Goal: Task Accomplishment & Management: Use online tool/utility

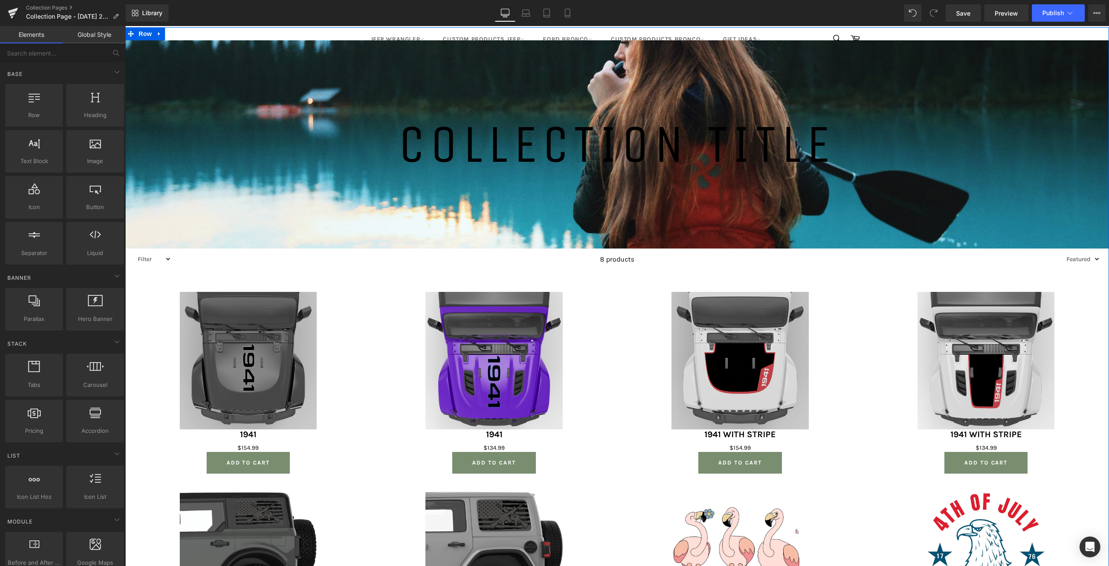
scroll to position [130, 0]
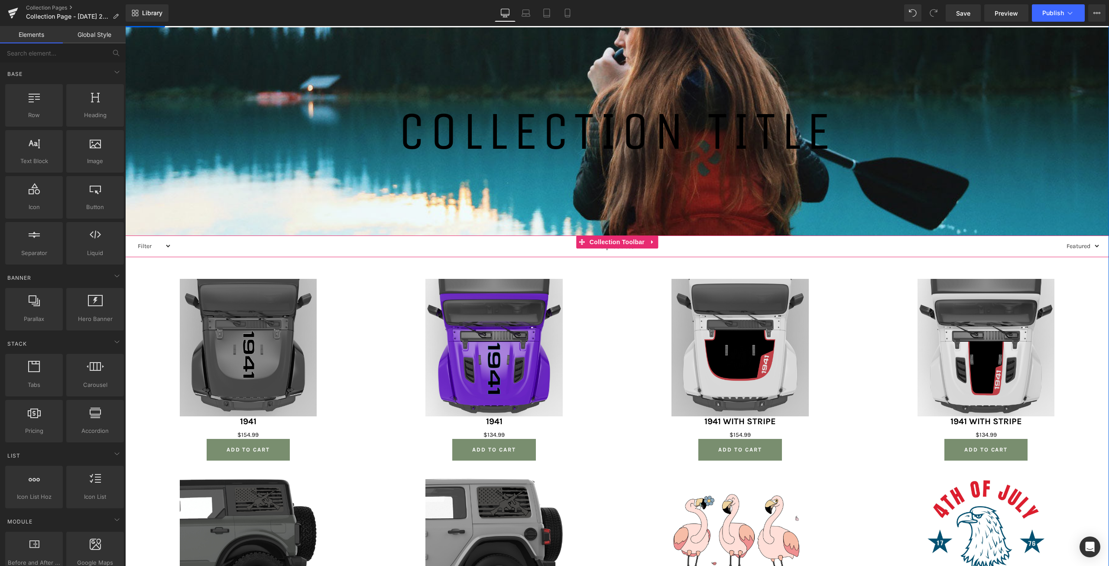
click at [167, 244] on select "Filter Jeep Hood Decal Patriotic Ford Quarter Window Decals Collection Patrioti…" at bounding box center [153, 246] width 38 height 11
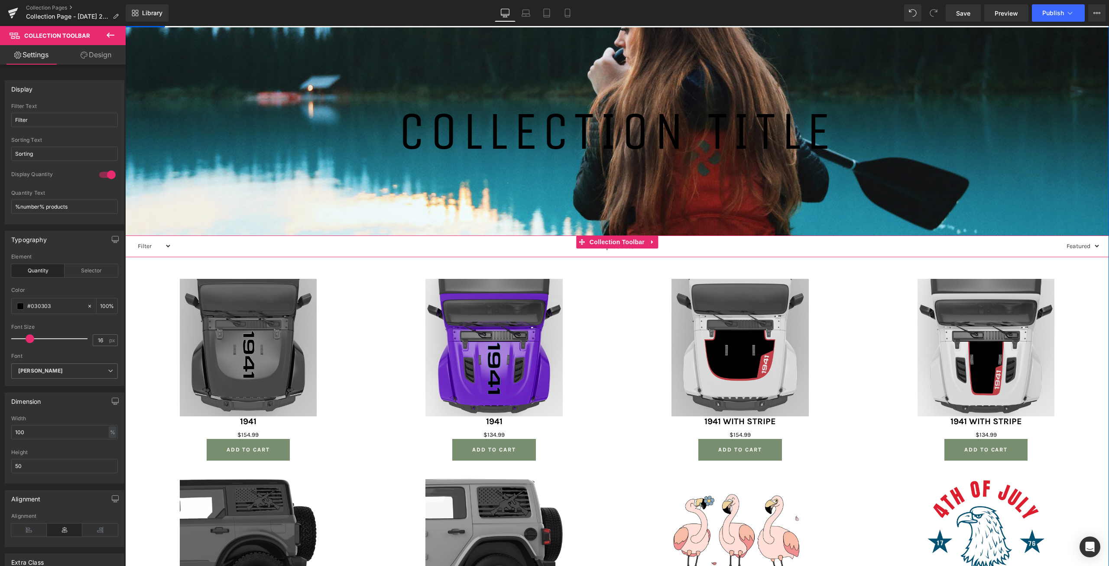
click at [166, 244] on select "Filter Jeep Hood Decal Patriotic Ford Quarter Window Decals Collection Patrioti…" at bounding box center [153, 246] width 38 height 11
click at [599, 239] on span "Collection Toolbar" at bounding box center [617, 241] width 59 height 13
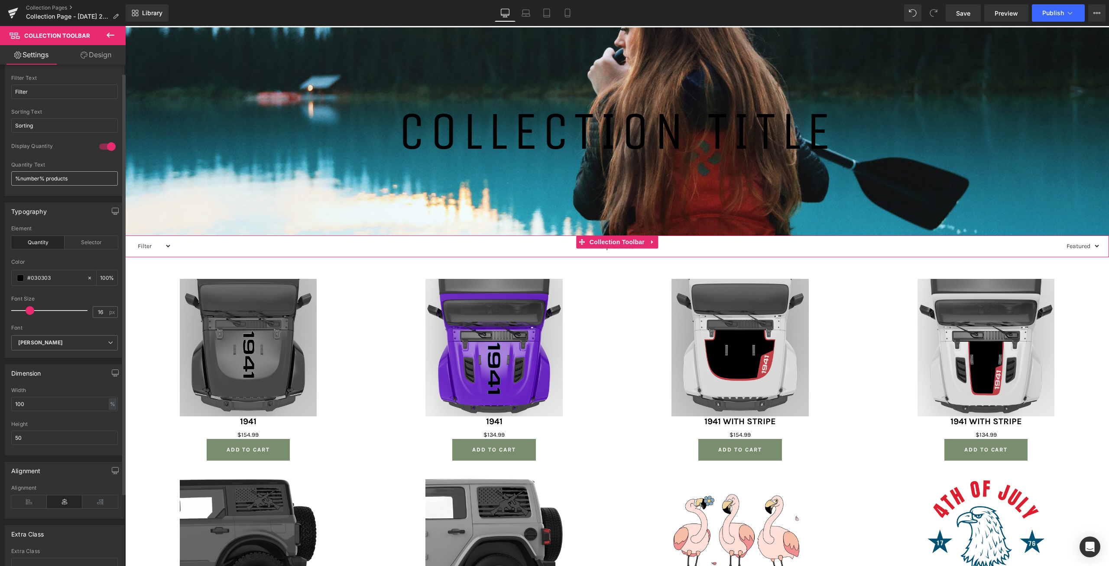
scroll to position [43, 0]
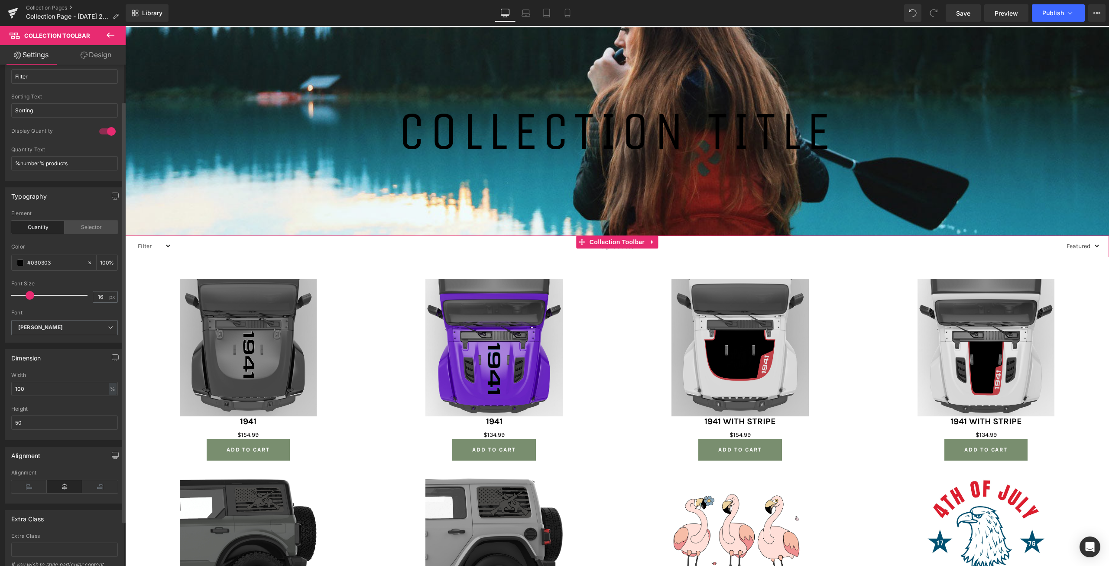
click at [78, 225] on div "Selector" at bounding box center [91, 227] width 53 height 13
click at [48, 226] on div "Quantity" at bounding box center [37, 227] width 53 height 13
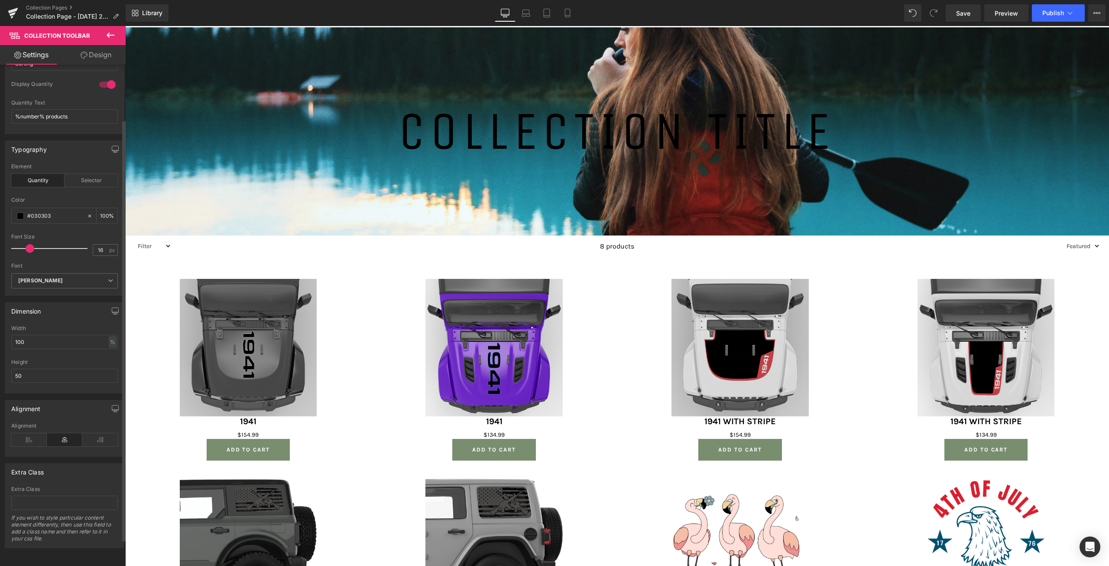
scroll to position [97, 0]
click at [30, 433] on icon at bounding box center [29, 439] width 36 height 13
click at [51, 433] on icon at bounding box center [65, 439] width 36 height 13
click at [167, 244] on select "Filter Jeep Hood Decal Patriotic Ford Quarter Window Decals Collection Patrioti…" at bounding box center [153, 246] width 38 height 11
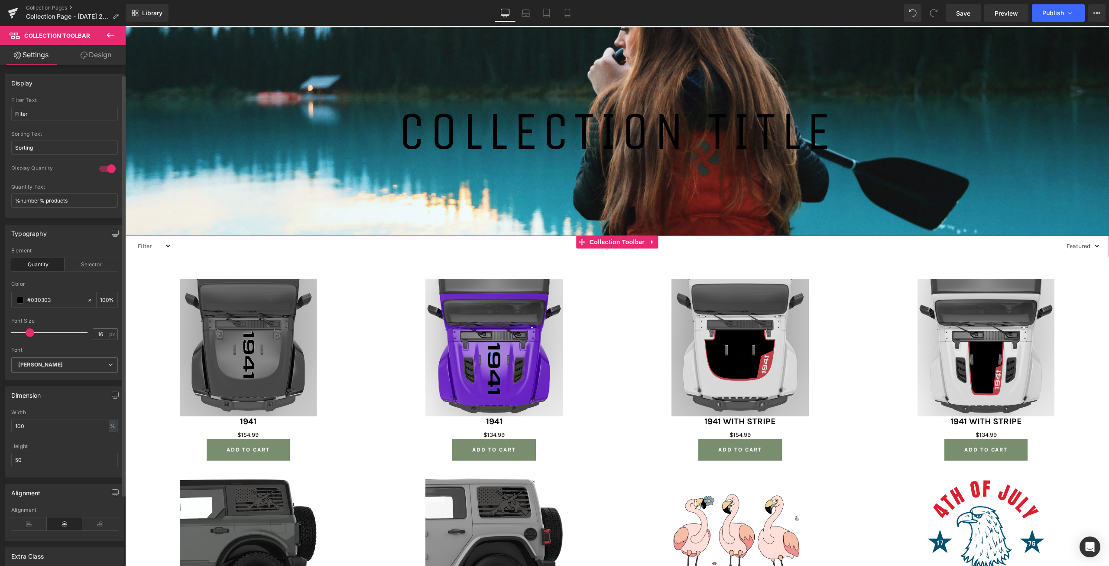
scroll to position [0, 0]
click at [102, 175] on div at bounding box center [107, 175] width 21 height 14
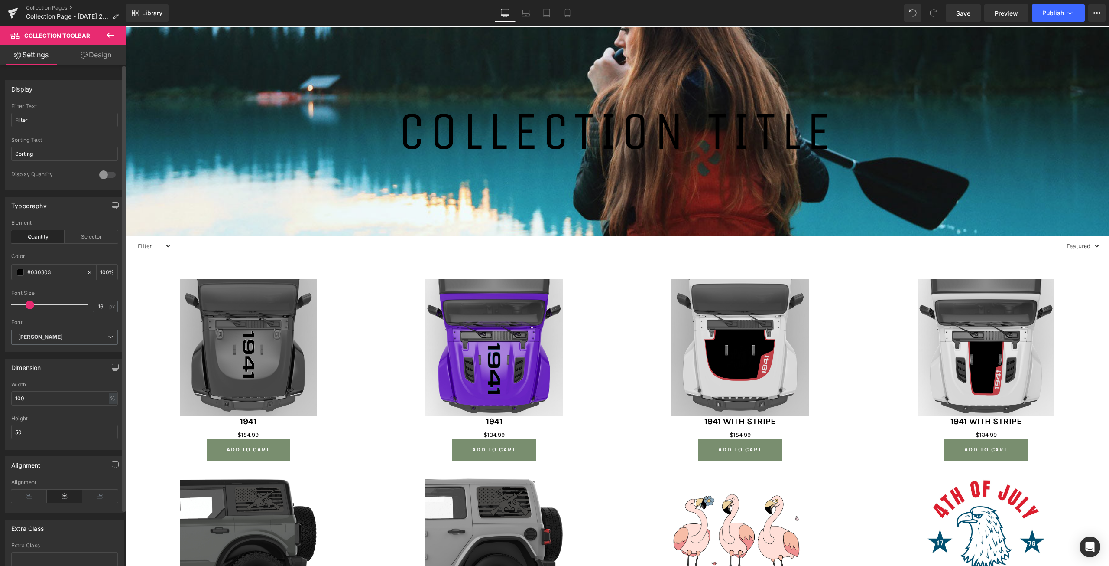
click at [102, 175] on div at bounding box center [107, 175] width 21 height 14
click at [47, 153] on input "Sorting" at bounding box center [64, 153] width 107 height 14
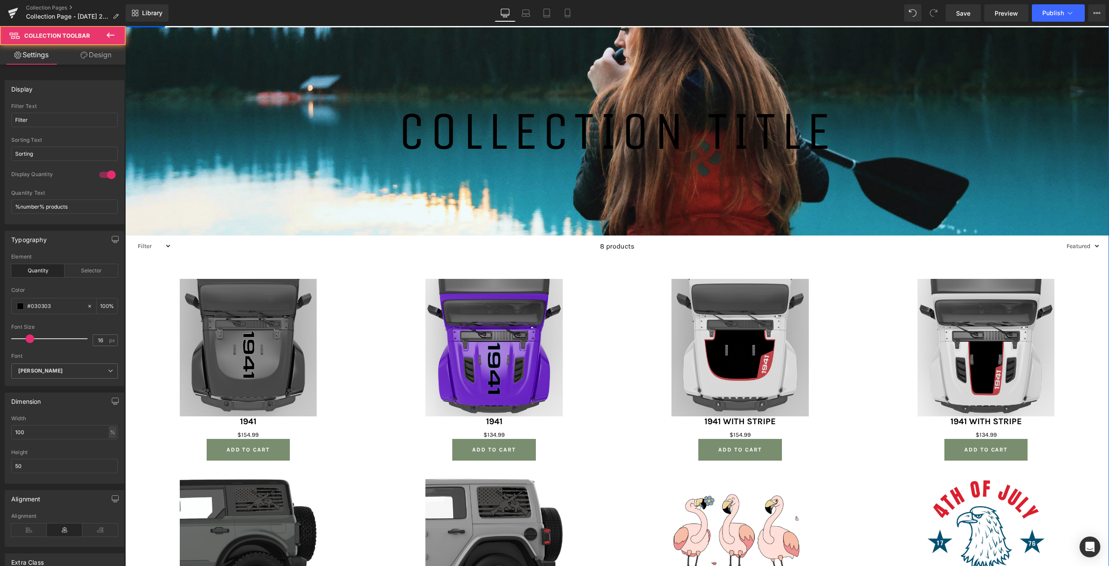
click at [1076, 251] on select "Sorting Best selling Featured Alphabetically, A-Z Alphabetically, Z-A Price, lo…" at bounding box center [1082, 246] width 38 height 11
select select
click at [1063, 241] on select "Sorting Best selling Featured Alphabetically, A-Z Alphabetically, Z-A Price, lo…" at bounding box center [1082, 246] width 38 height 11
click at [1085, 246] on select "Sorting Best selling Featured Alphabetically, A-Z Alphabetically, Z-A Price, lo…" at bounding box center [1083, 246] width 33 height 11
click at [1067, 241] on select "Sorting Best selling Featured Alphabetically, A-Z Alphabetically, Z-A Price, lo…" at bounding box center [1083, 246] width 33 height 11
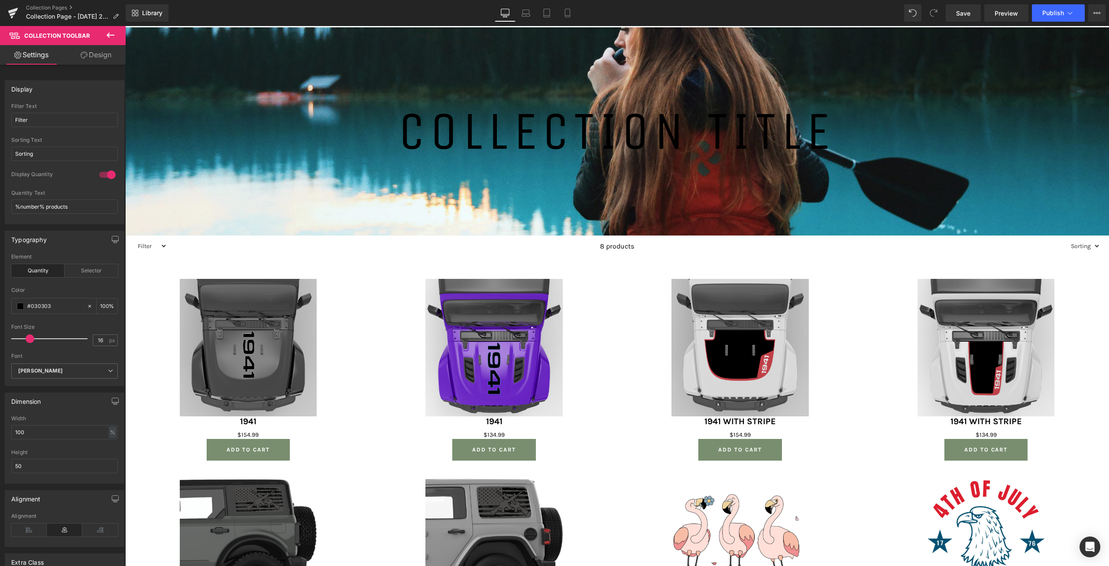
click at [116, 36] on button at bounding box center [110, 35] width 30 height 19
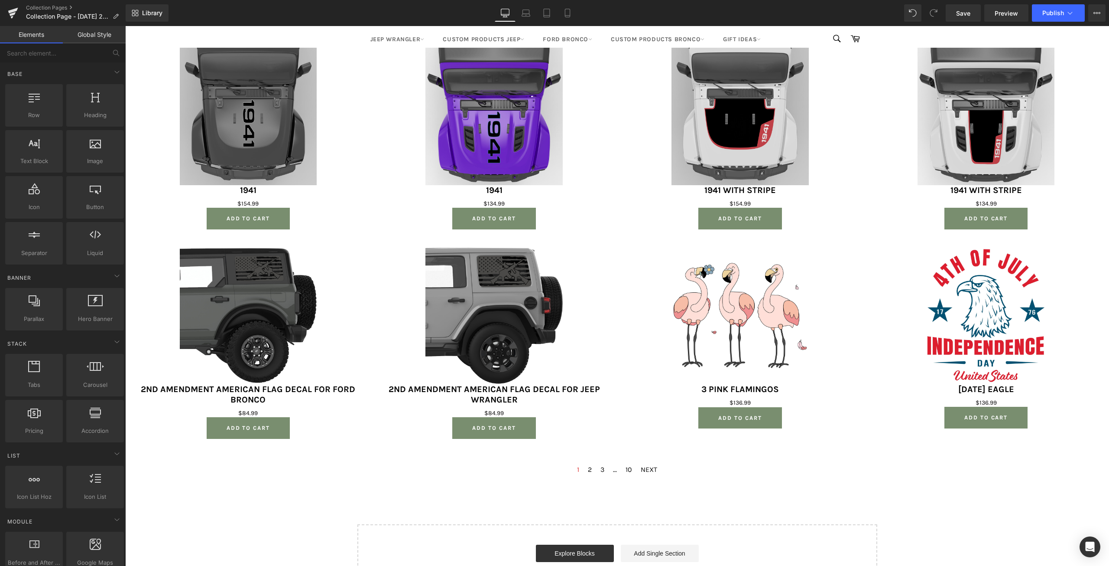
scroll to position [662, 0]
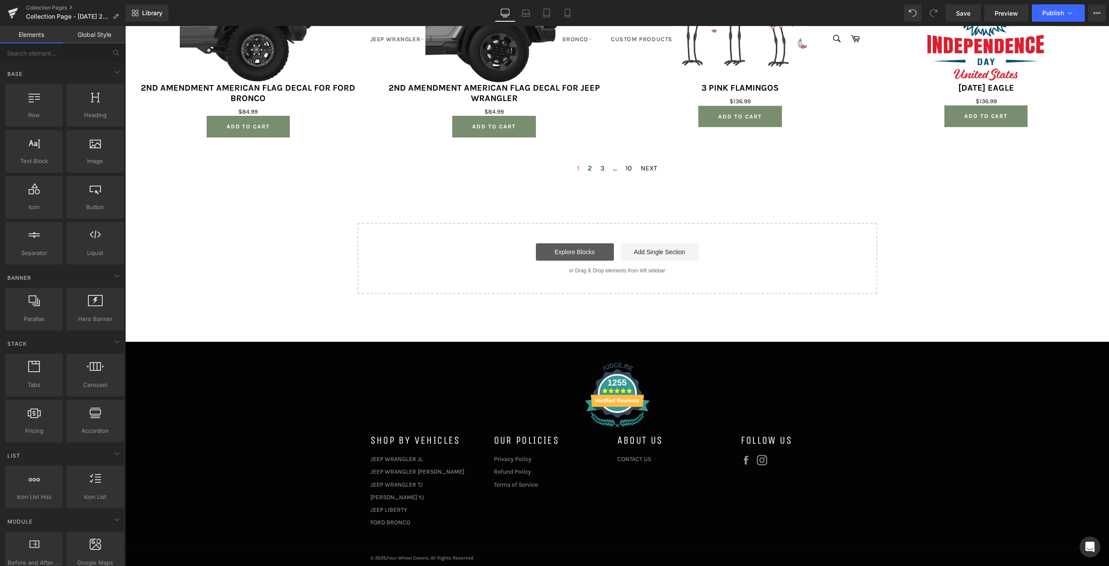
click at [581, 252] on link "Explore Blocks" at bounding box center [575, 251] width 78 height 17
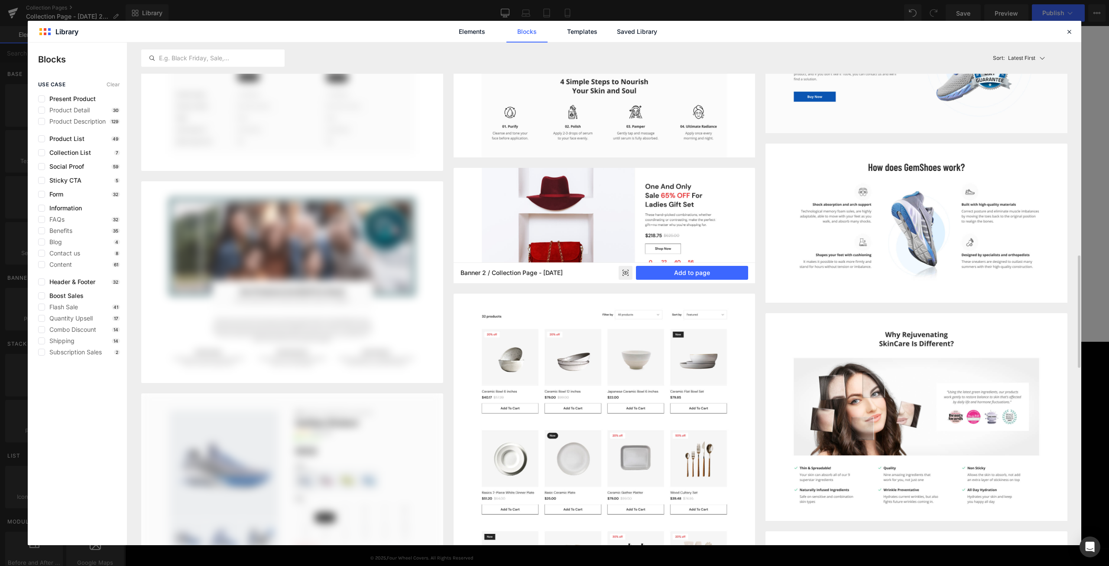
scroll to position [1127, 0]
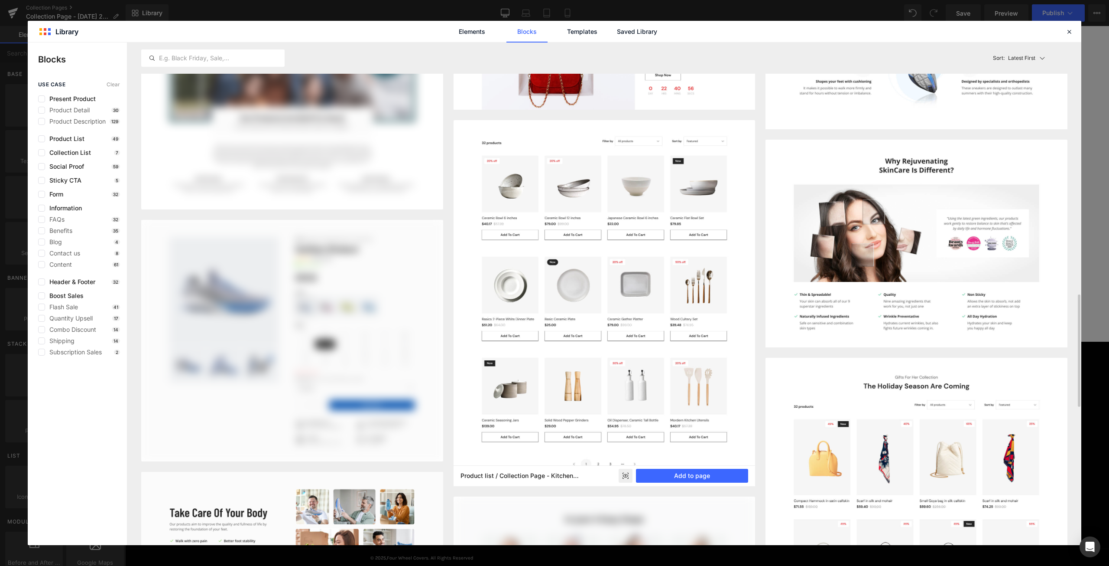
click at [628, 475] on rect at bounding box center [626, 475] width 14 height 14
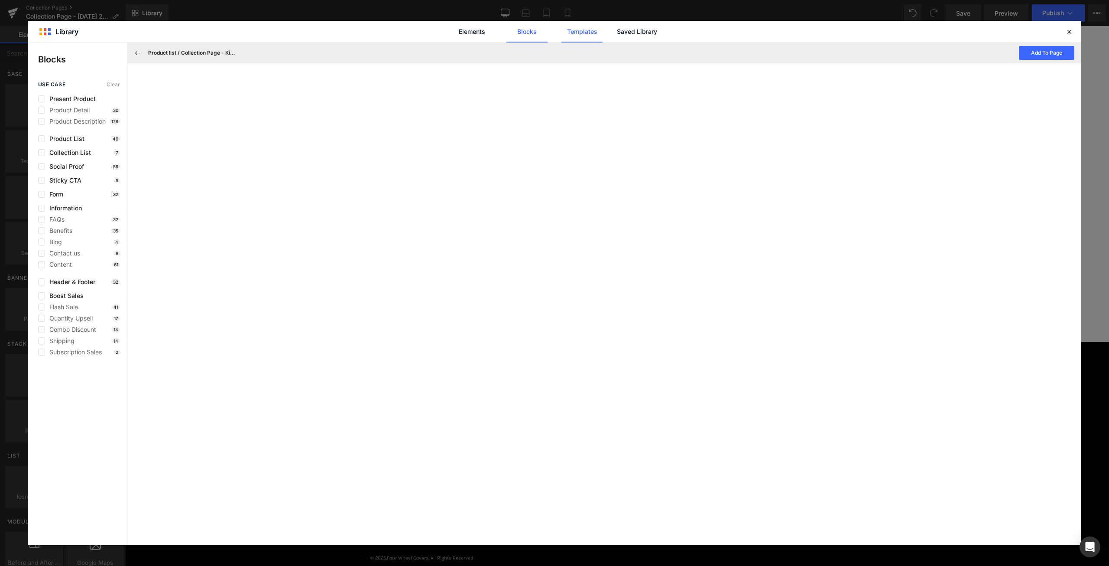
click at [577, 34] on link "Templates" at bounding box center [582, 32] width 41 height 22
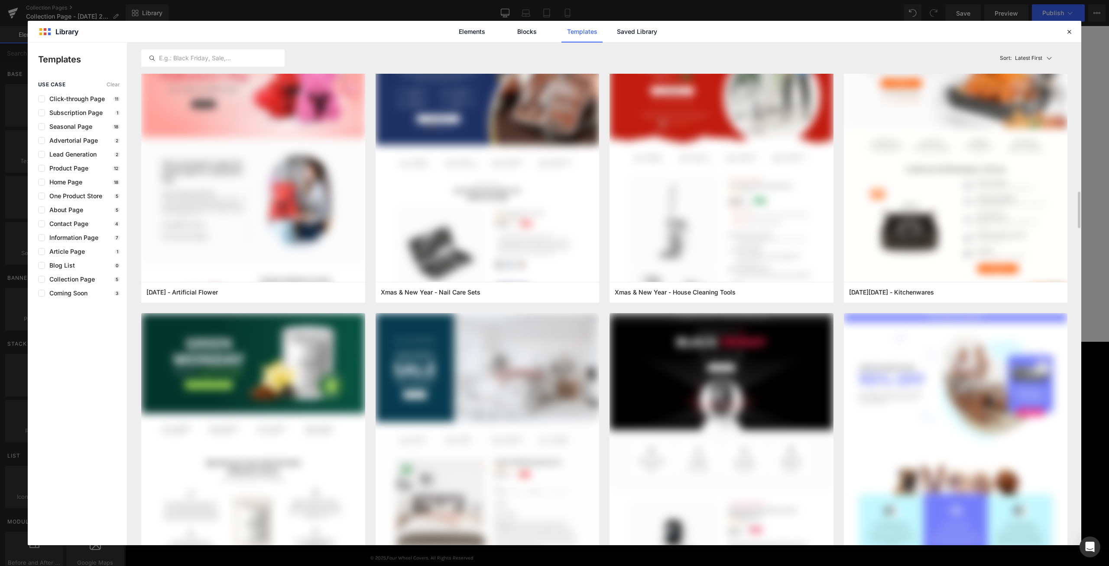
scroll to position [1994, 0]
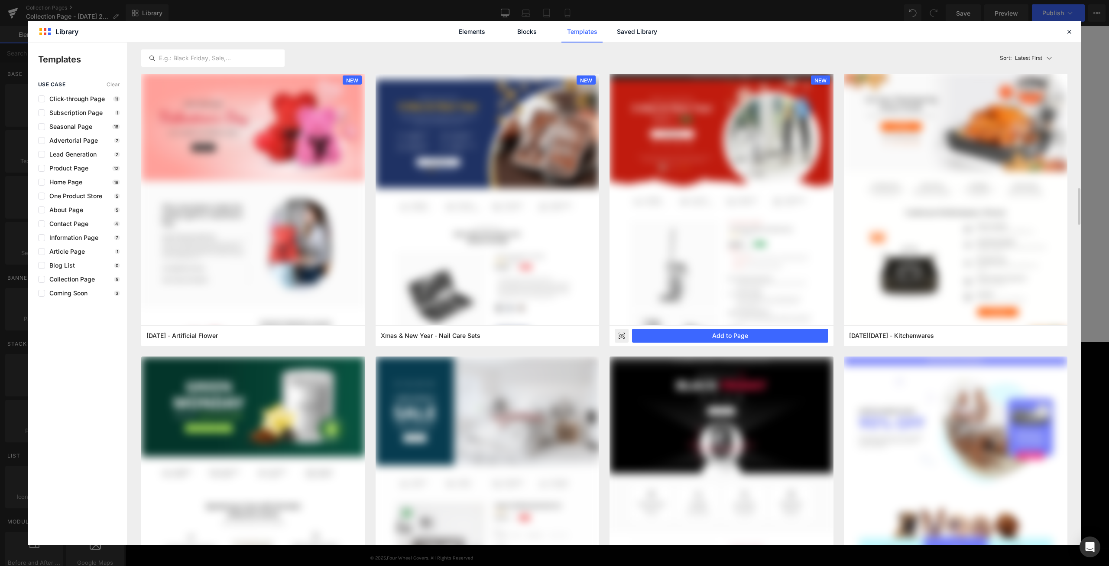
click at [637, 172] on div at bounding box center [722, 199] width 224 height 254
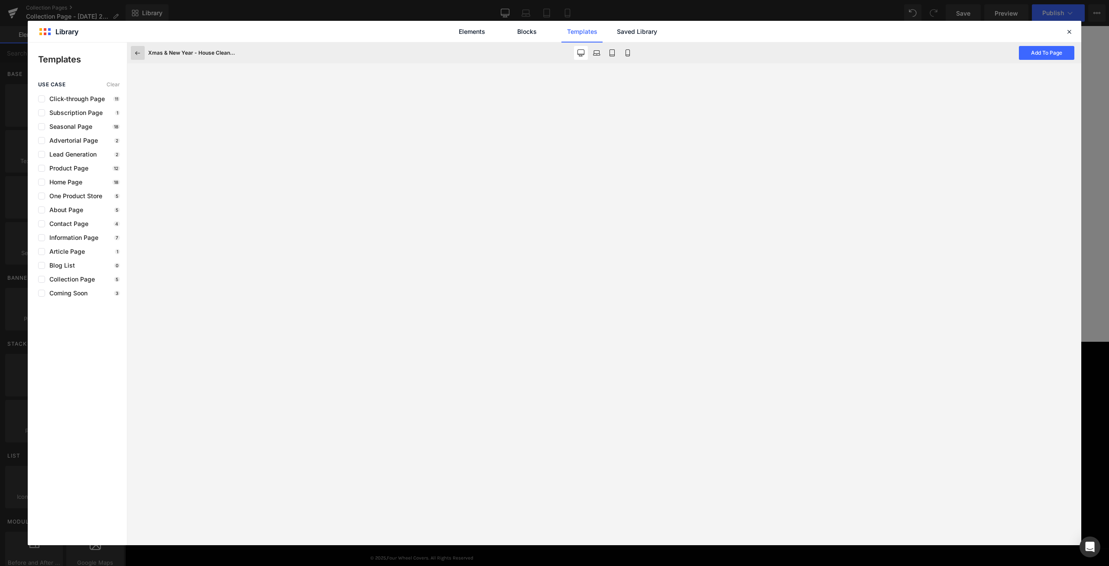
click at [139, 55] on icon at bounding box center [138, 53] width 8 height 8
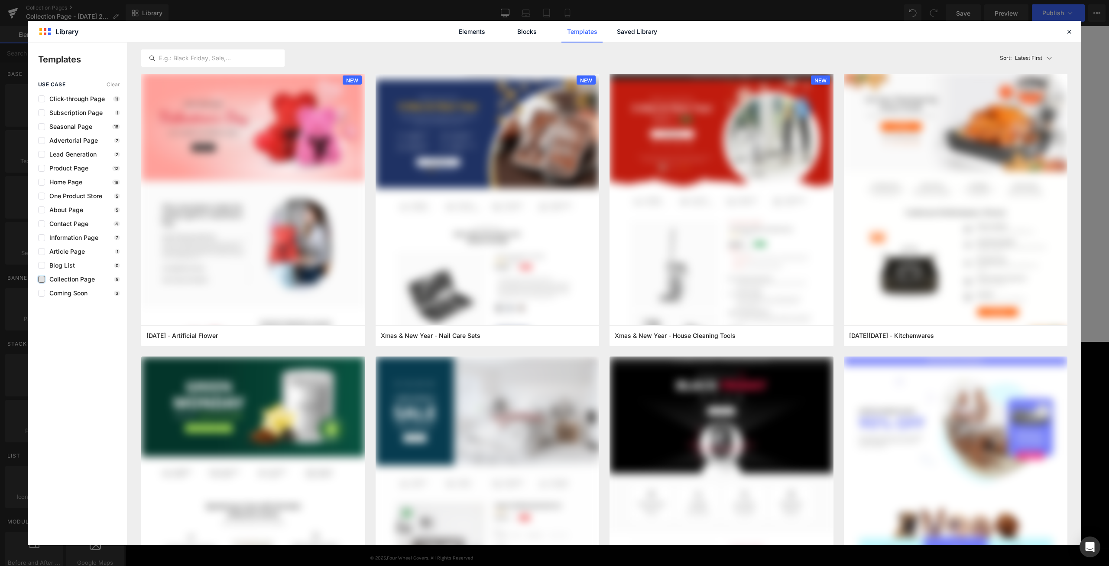
click at [43, 278] on label at bounding box center [41, 279] width 7 height 7
click at [42, 279] on input "checkbox" at bounding box center [42, 279] width 0 height 0
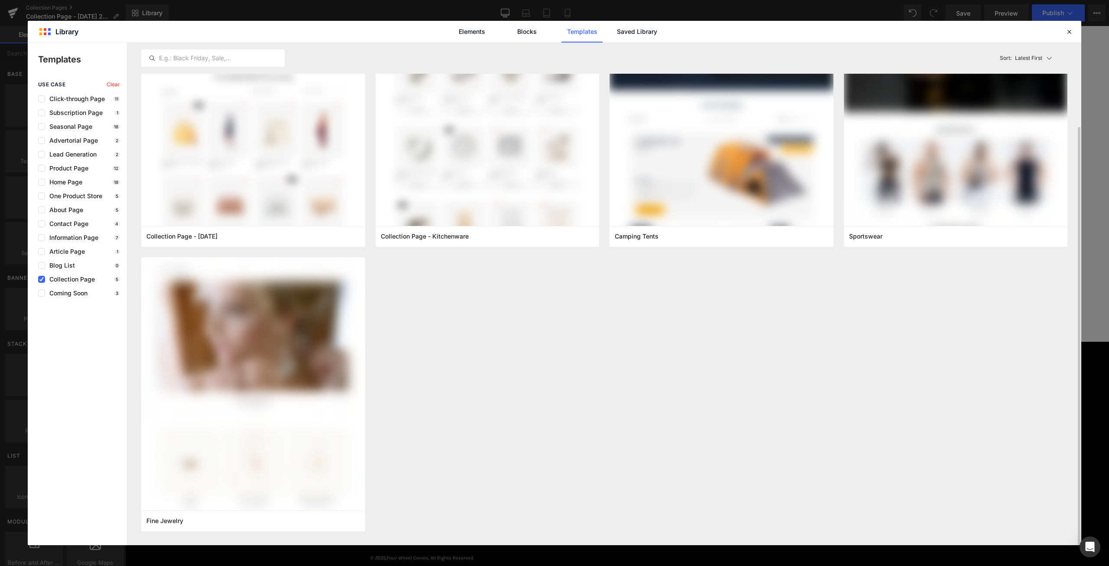
scroll to position [0, 0]
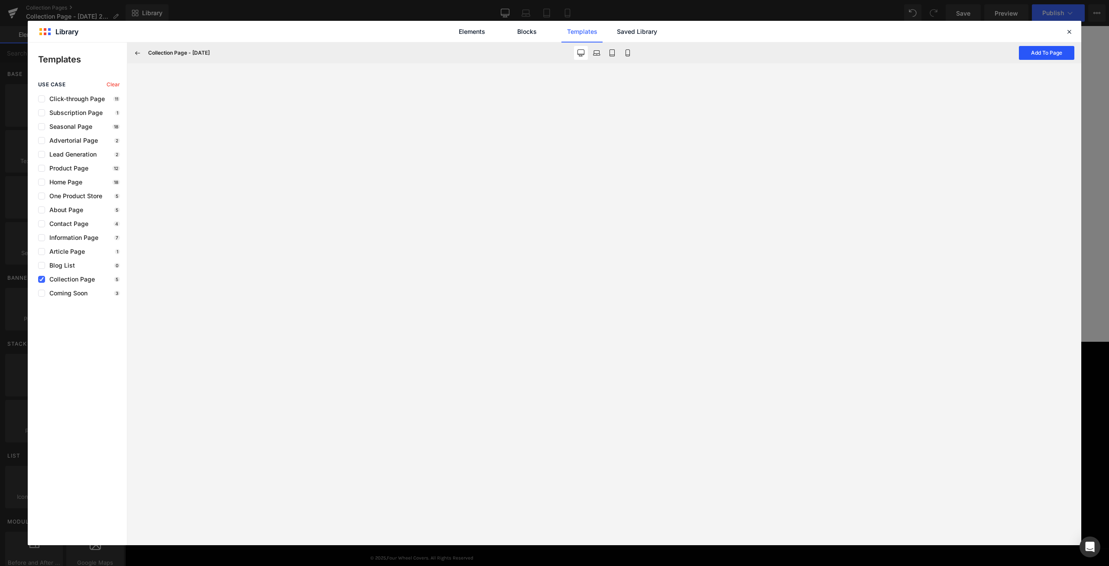
click at [1043, 55] on button "Add To Page" at bounding box center [1046, 53] width 55 height 14
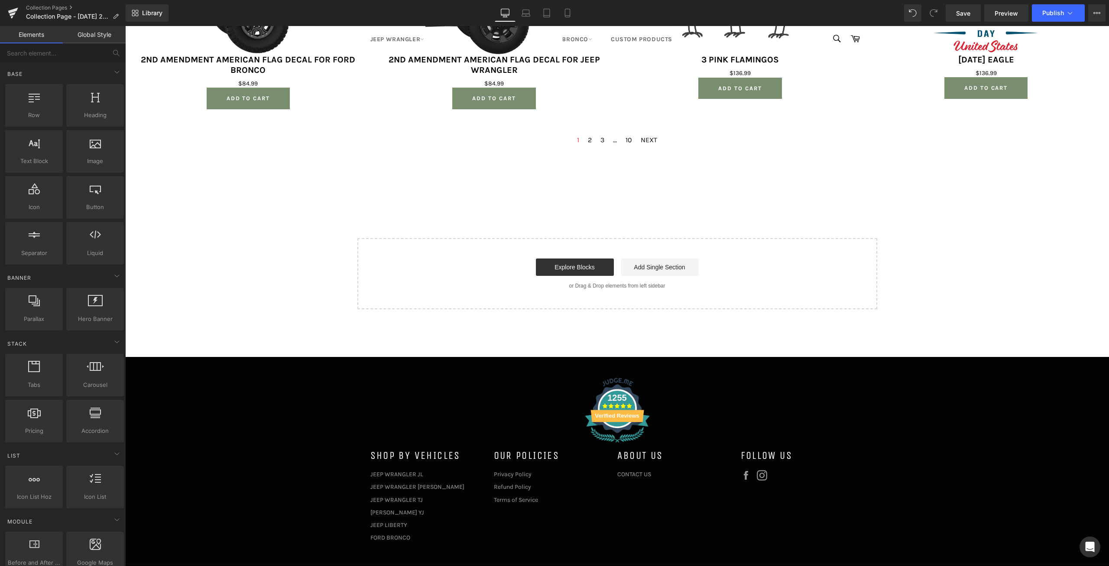
scroll to position [706, 0]
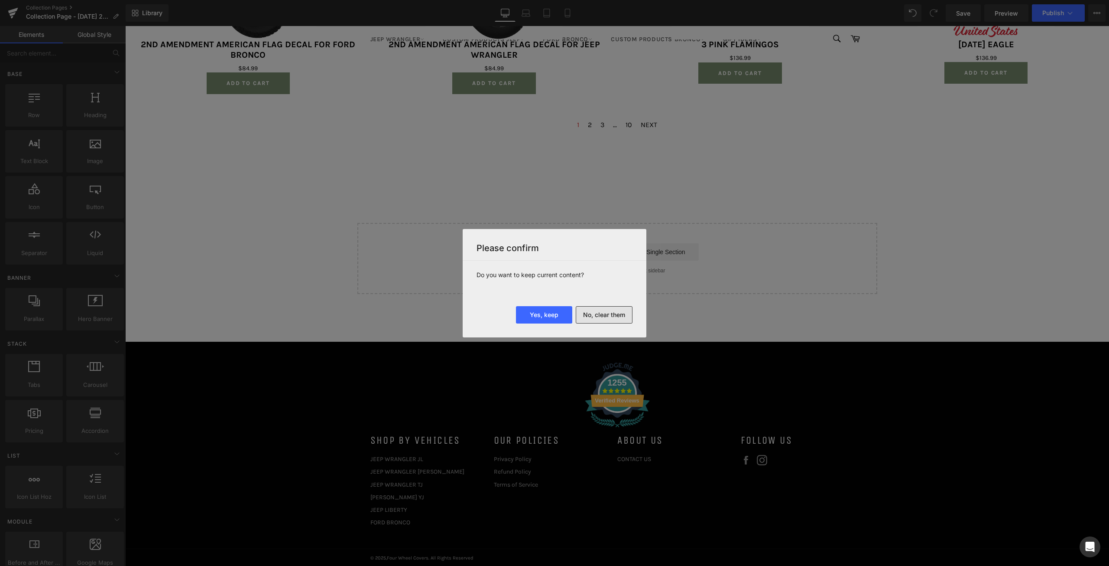
click at [617, 317] on button "No, clear them" at bounding box center [604, 314] width 57 height 17
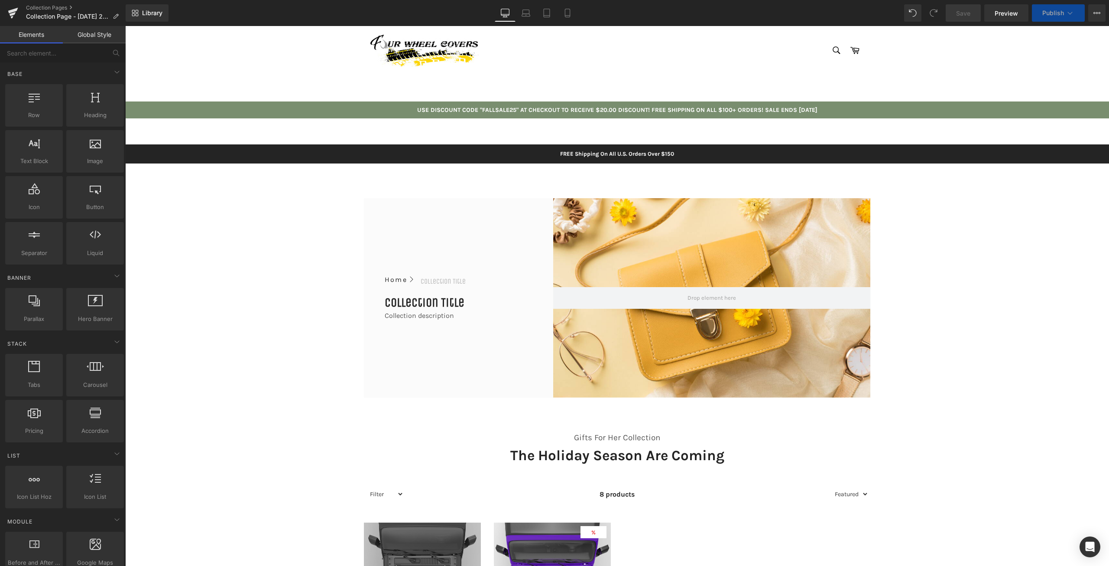
scroll to position [217, 0]
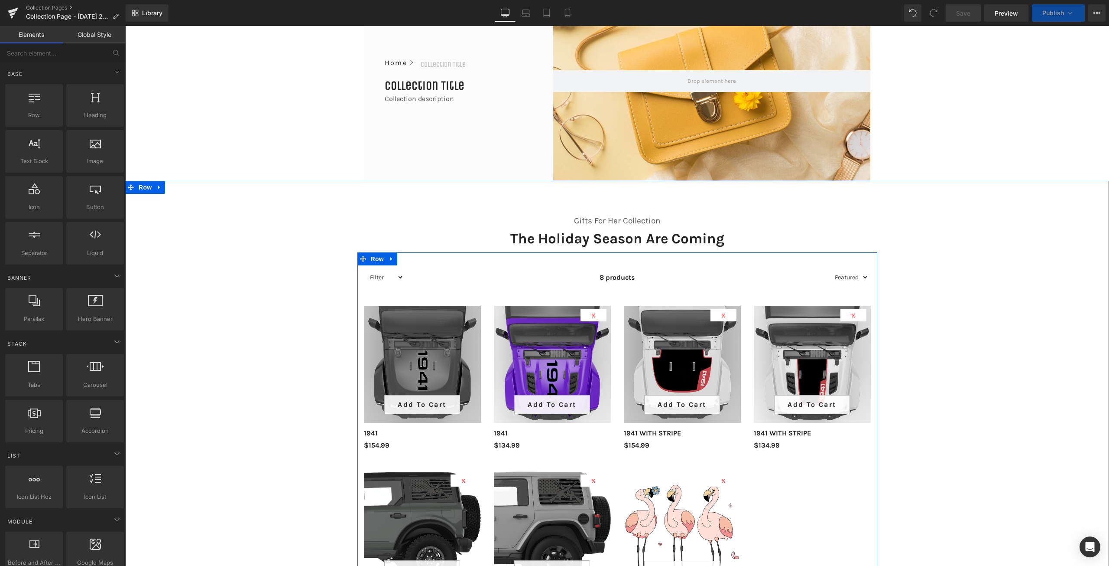
click at [392, 276] on select "Filter Jeep Hood Decal Patriotic Ford Quarter Window Decals Collection Patrioti…" at bounding box center [385, 277] width 38 height 11
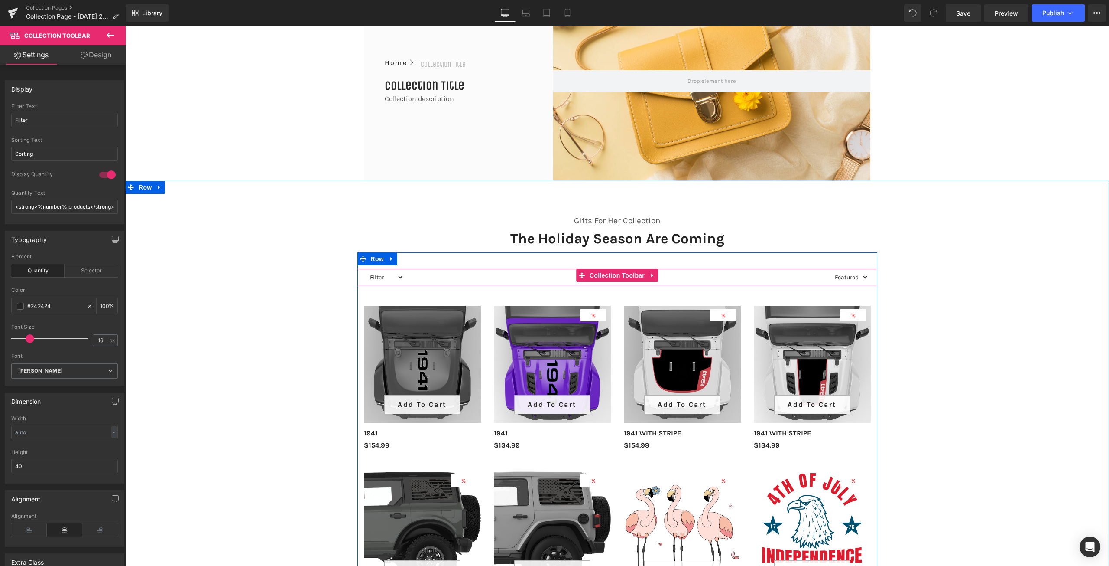
click at [394, 279] on select "Filter Jeep Hood Decal Patriotic Ford Quarter Window Decals Collection Patrioti…" at bounding box center [385, 277] width 38 height 11
click at [614, 277] on span "Collection Toolbar" at bounding box center [617, 275] width 59 height 13
click at [617, 295] on span "Product List" at bounding box center [617, 292] width 41 height 13
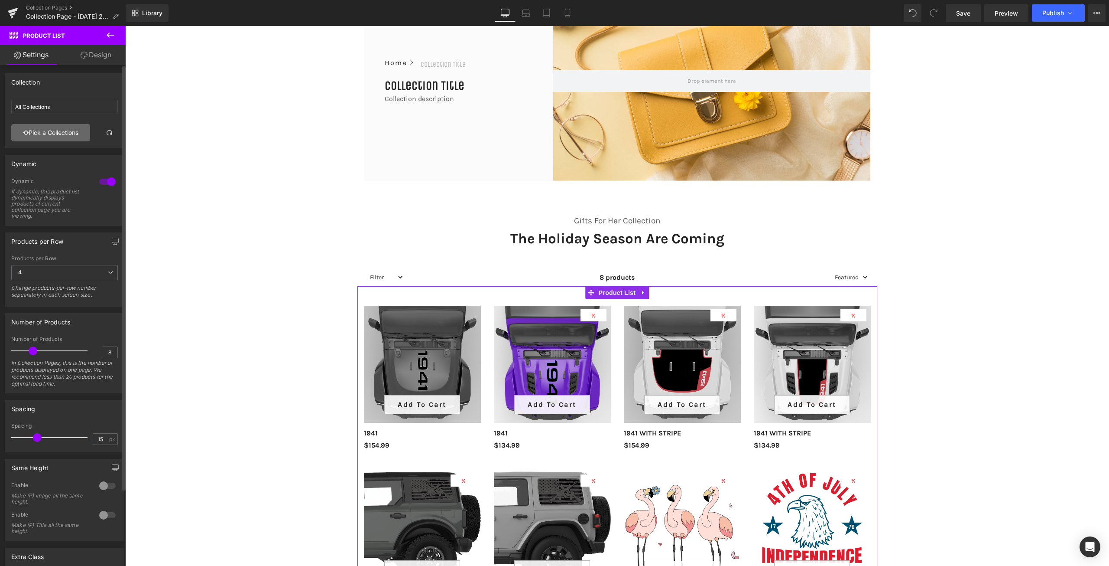
click at [56, 131] on link "Pick a Collections" at bounding box center [50, 132] width 79 height 17
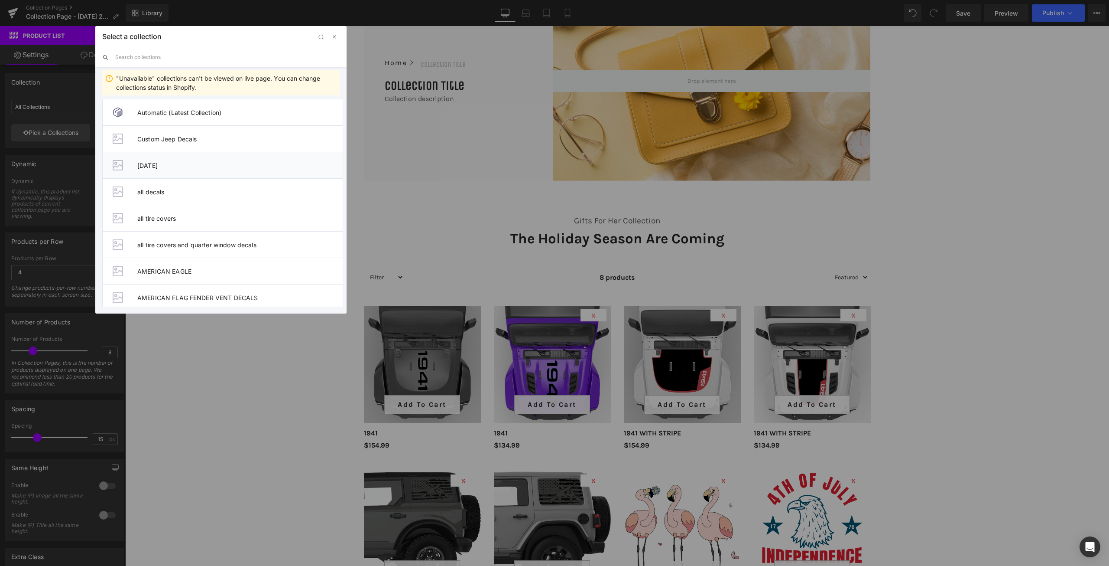
click at [183, 166] on span "4TH OF JULY" at bounding box center [239, 165] width 205 height 7
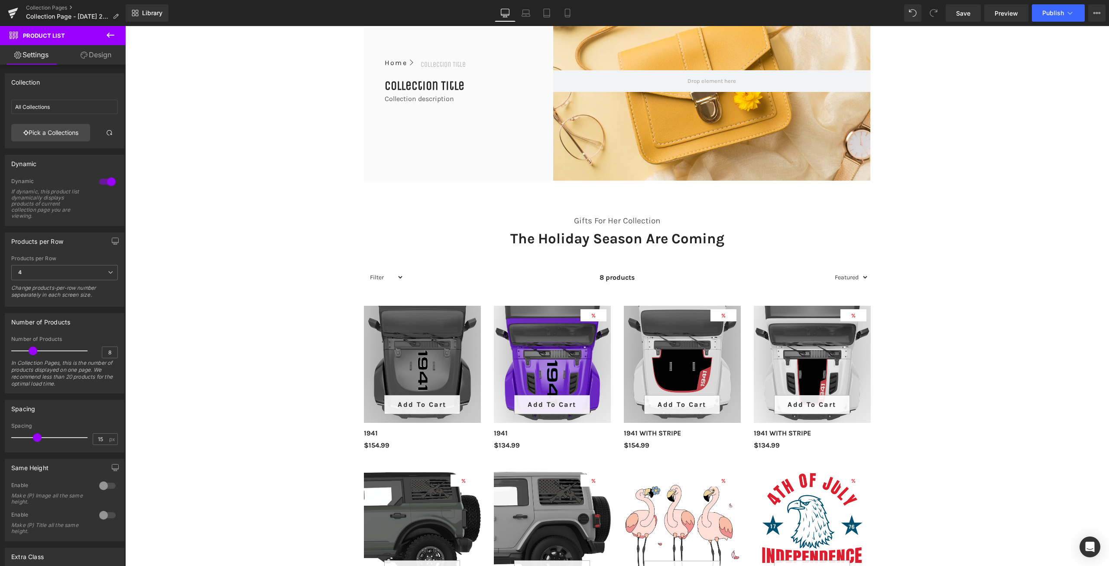
type input "4TH OF JULY"
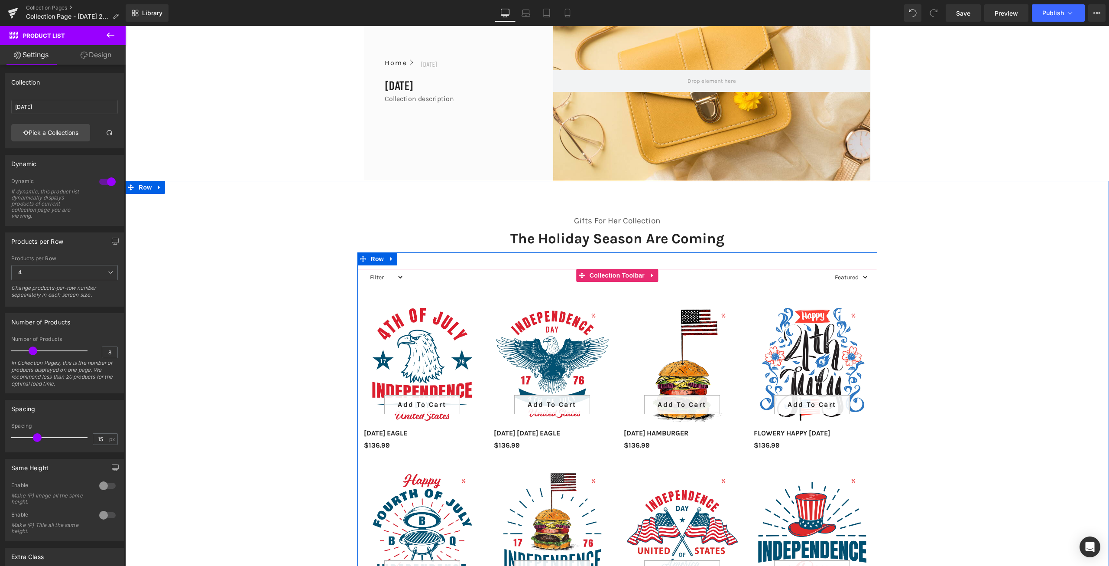
click at [398, 276] on select "Filter Jeep Hood Decal Patriotic Ford Quarter Window Decals Collection Patrioti…" at bounding box center [385, 277] width 38 height 11
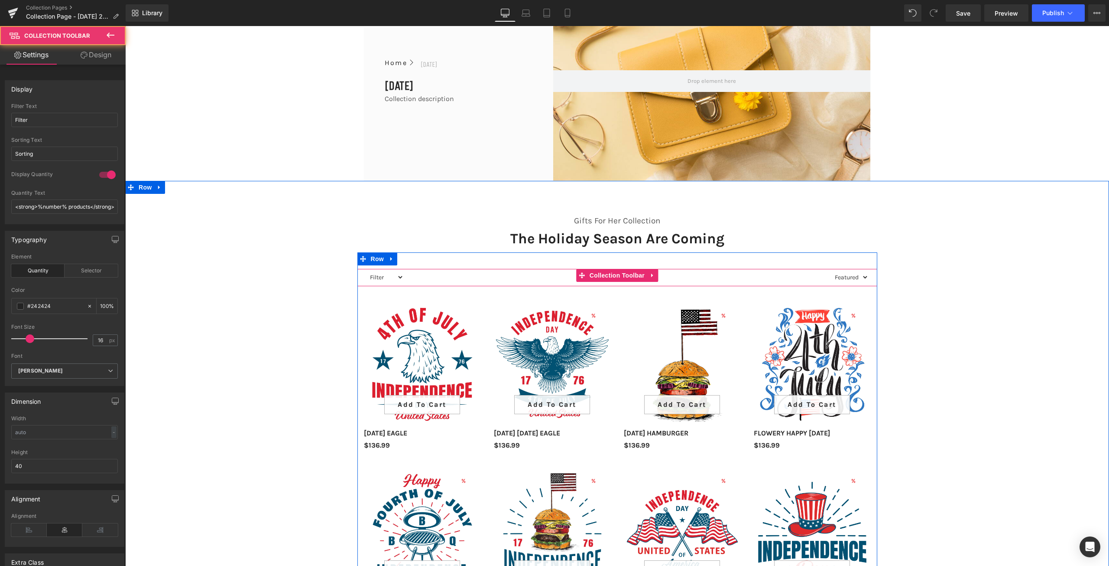
click at [398, 276] on select "Filter Jeep Hood Decal Patriotic Ford Quarter Window Decals Collection Patrioti…" at bounding box center [385, 277] width 38 height 11
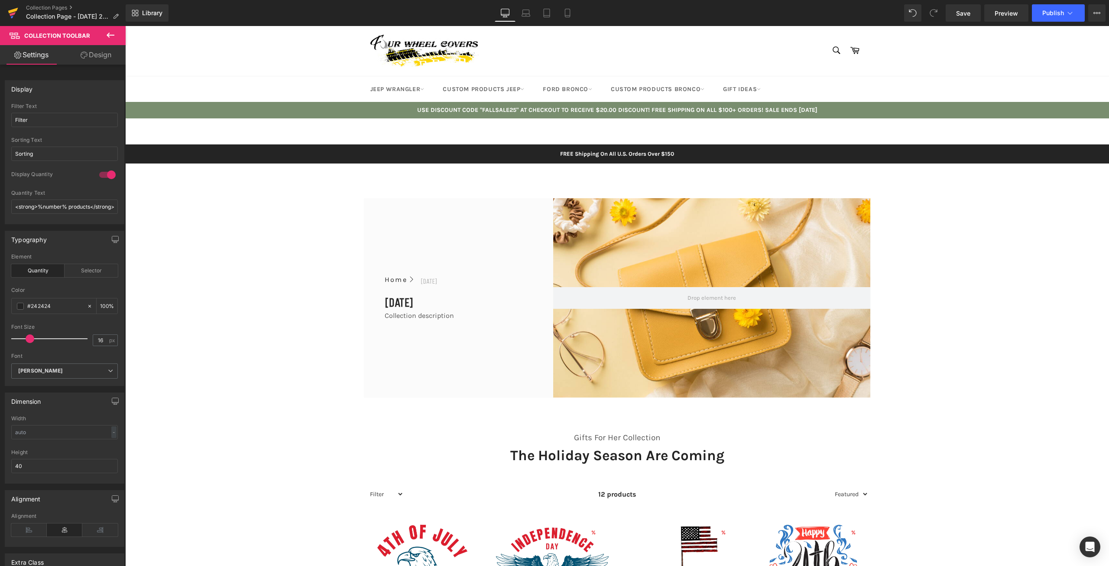
click at [14, 15] on icon at bounding box center [13, 13] width 10 height 22
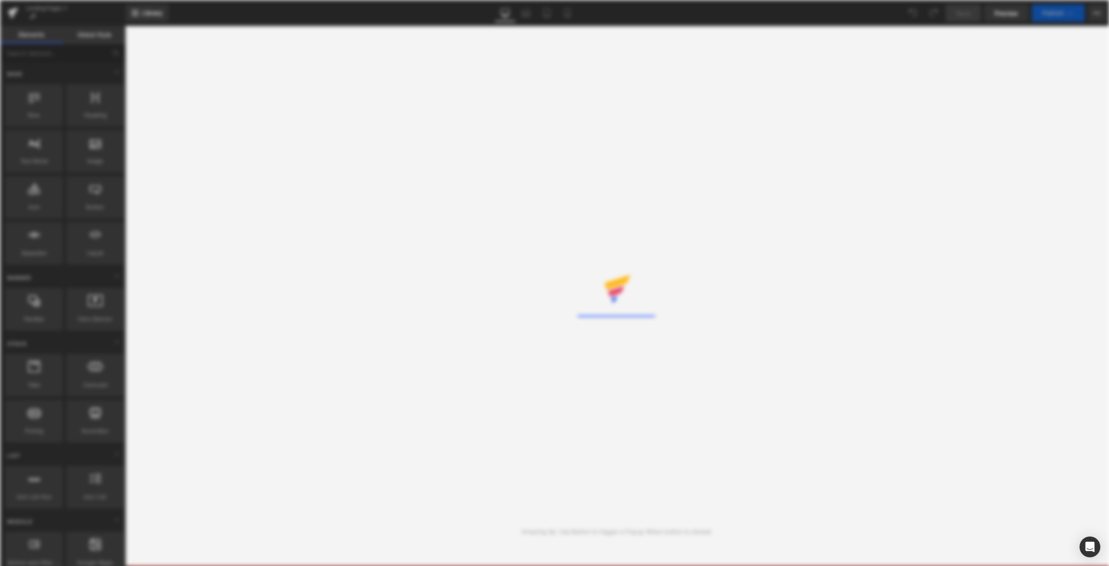
click at [427, 156] on div "Rendering Content" at bounding box center [554, 283] width 1109 height 566
click at [32, 33] on div "Rendering Content" at bounding box center [554, 283] width 1109 height 566
click at [585, 316] on div "Rendering Content" at bounding box center [554, 283] width 1109 height 566
